Goal: Navigation & Orientation: Find specific page/section

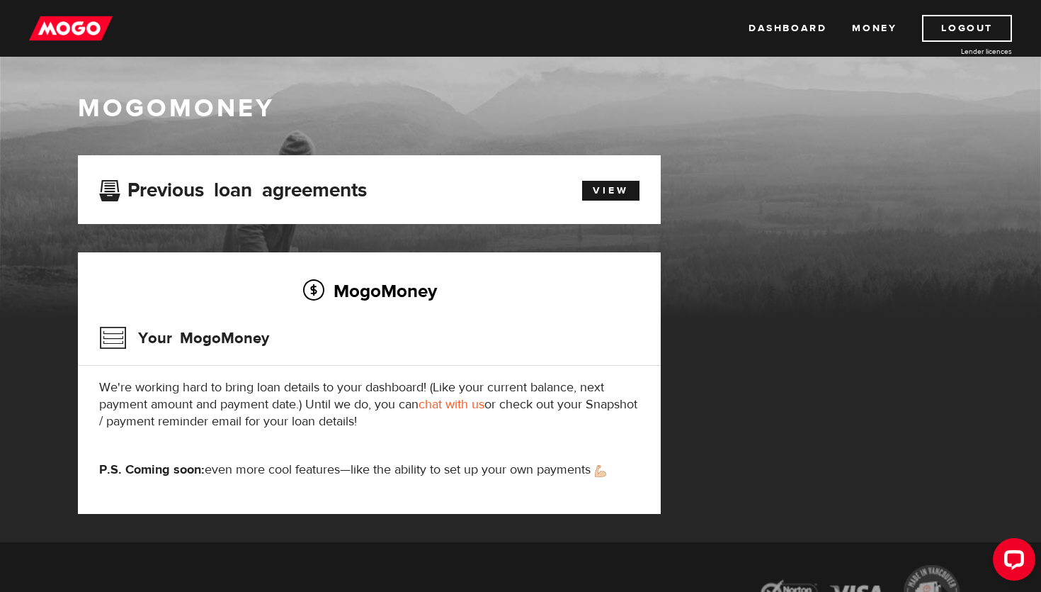
click at [66, 24] on img at bounding box center [71, 28] width 84 height 27
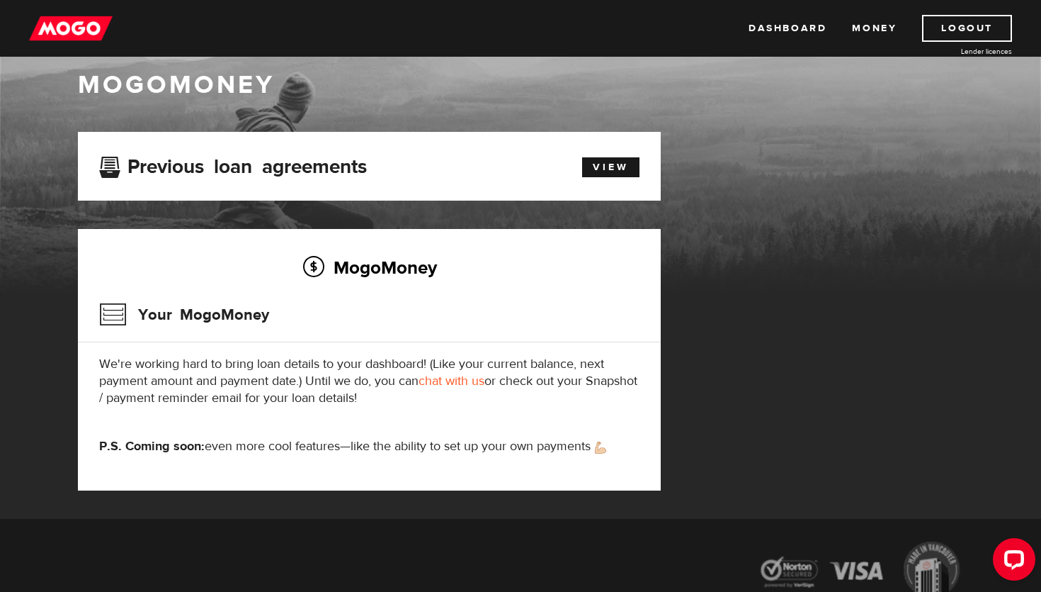
scroll to position [6, 0]
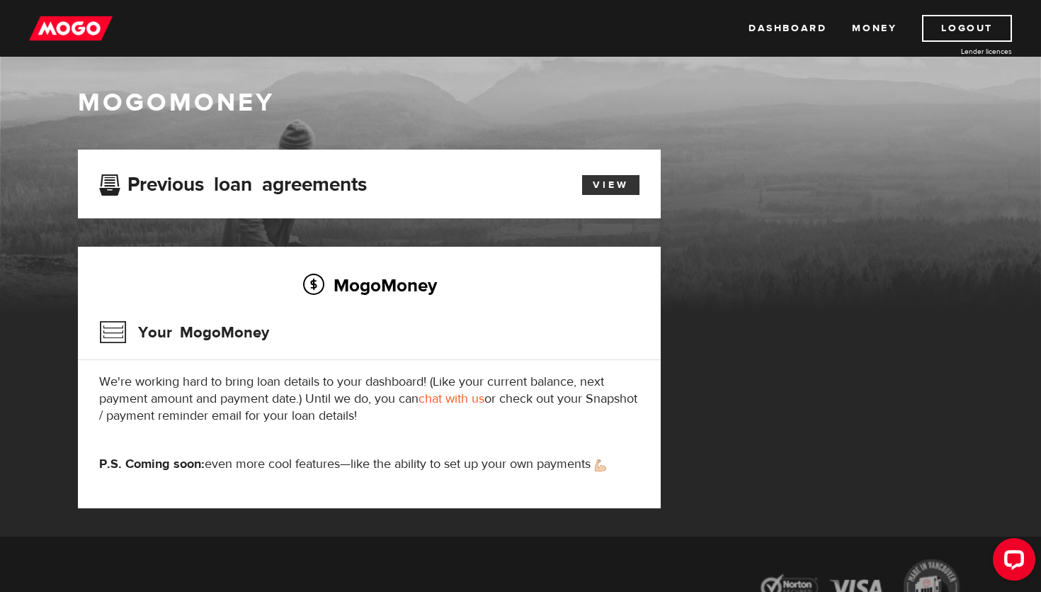
click at [604, 183] on link "View" at bounding box center [610, 185] width 57 height 20
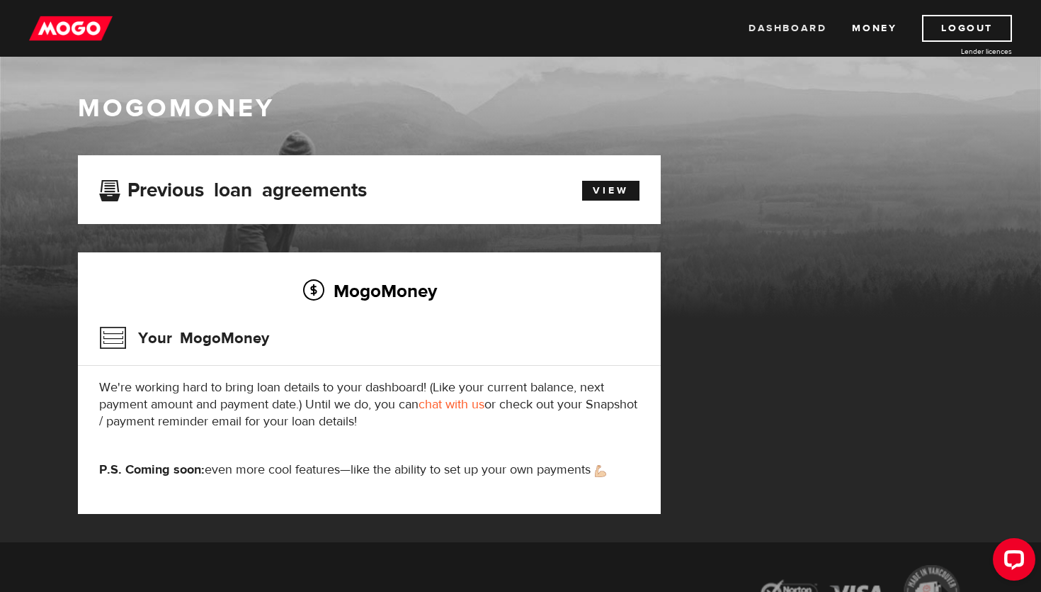
click at [779, 22] on link "Dashboard" at bounding box center [788, 28] width 78 height 27
